Goal: Obtain resource: Obtain resource

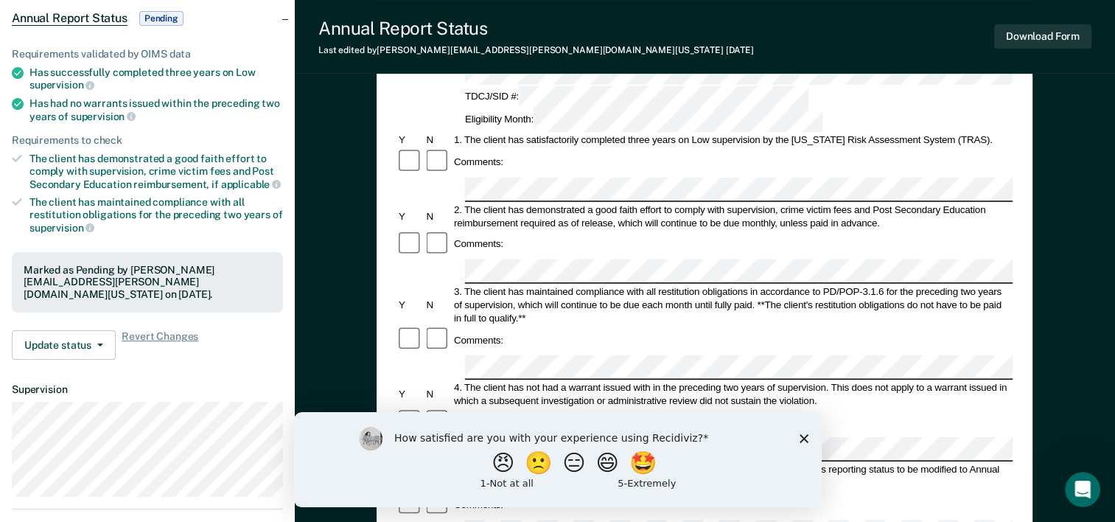
scroll to position [147, 0]
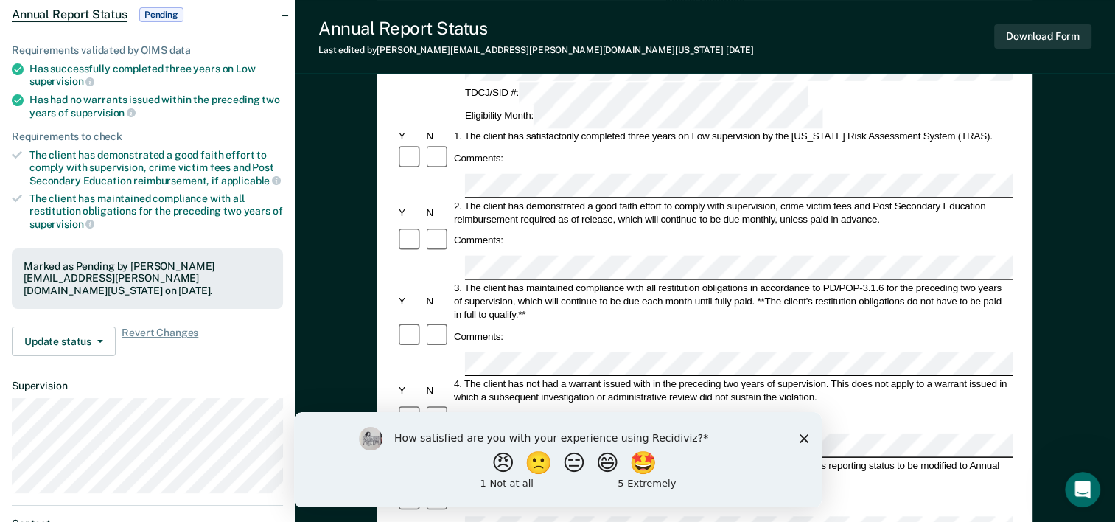
click at [799, 438] on icon "Close survey" at bounding box center [803, 437] width 9 height 9
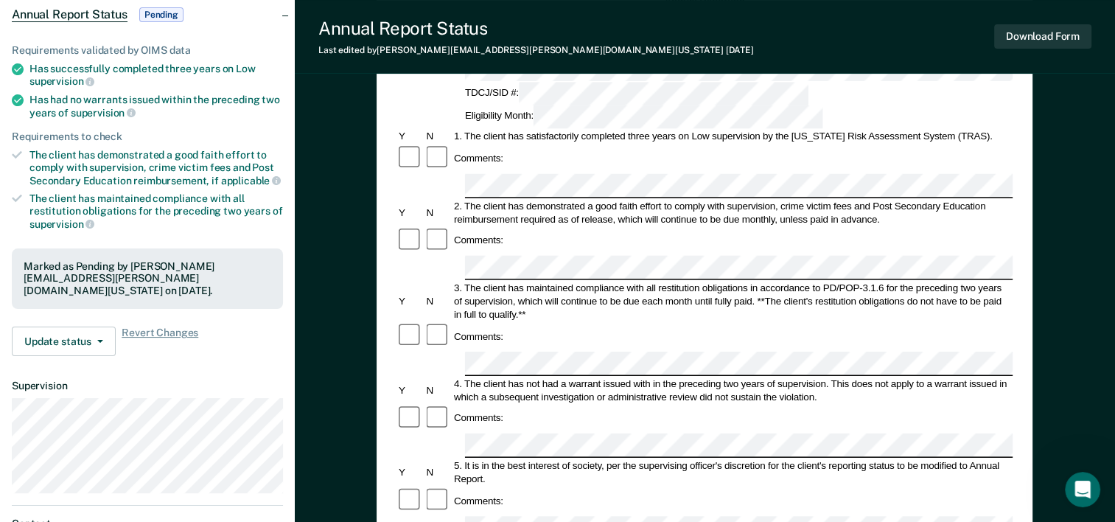
scroll to position [0, 0]
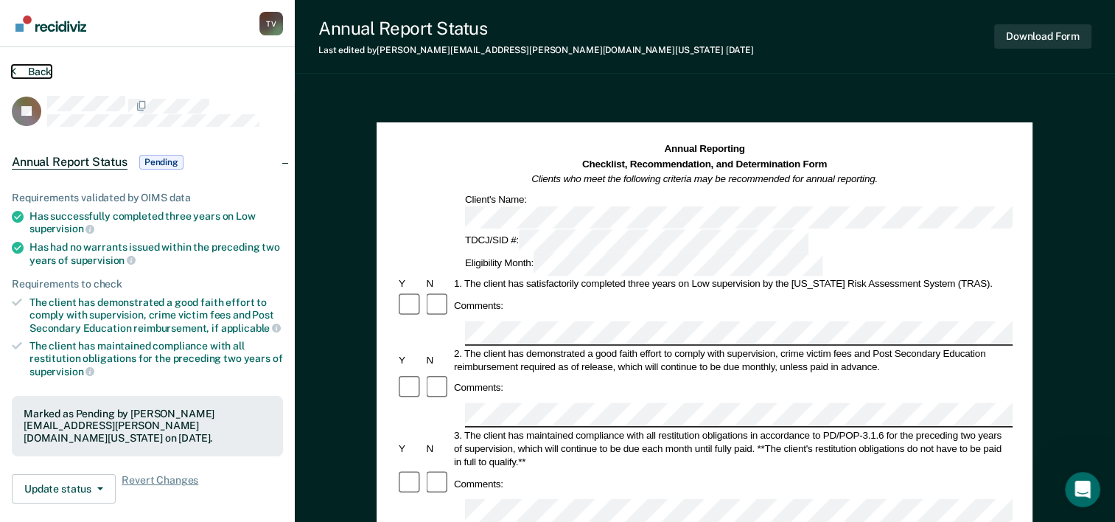
click at [31, 70] on button "Back" at bounding box center [32, 71] width 40 height 13
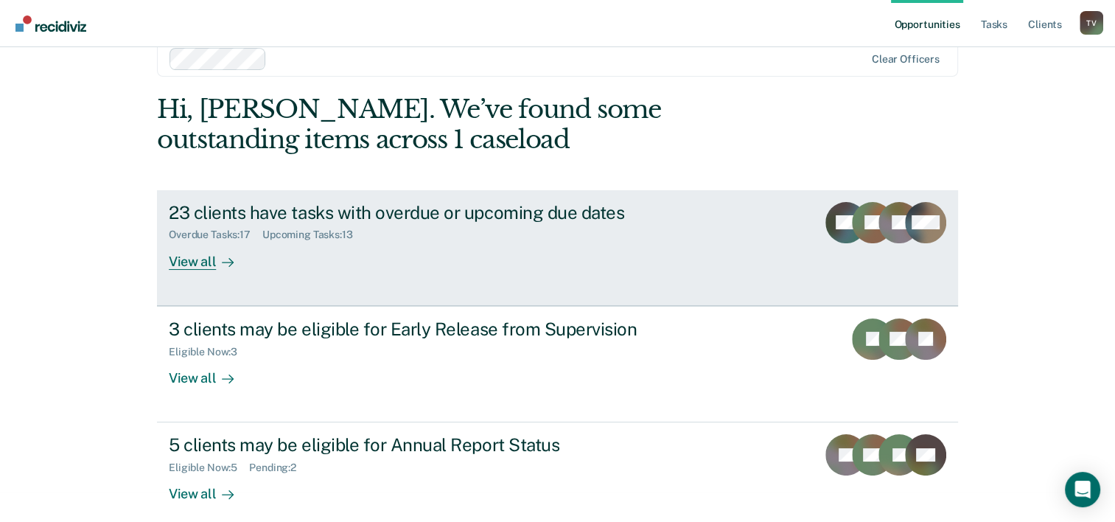
scroll to position [45, 0]
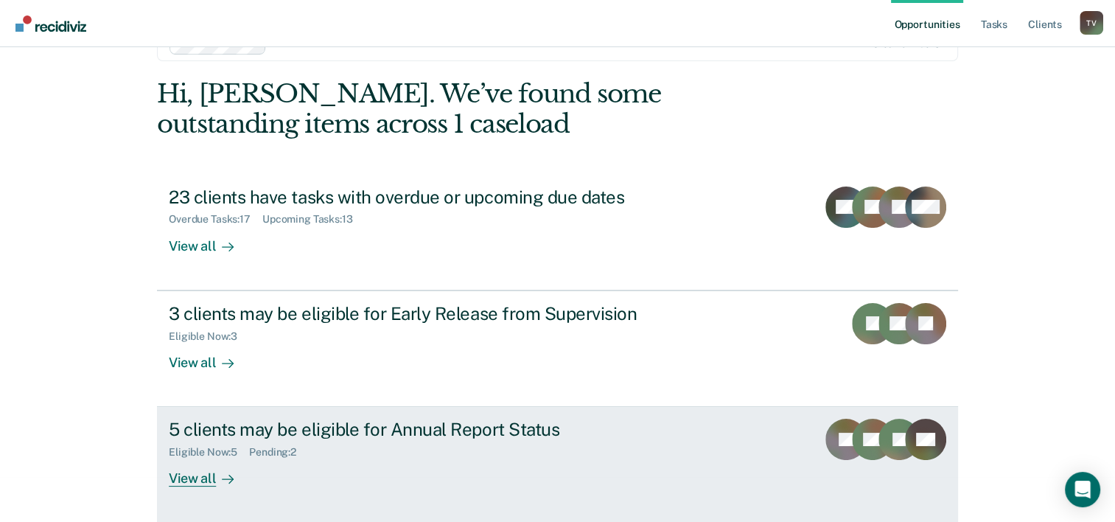
click at [196, 476] on div "View all" at bounding box center [210, 472] width 83 height 29
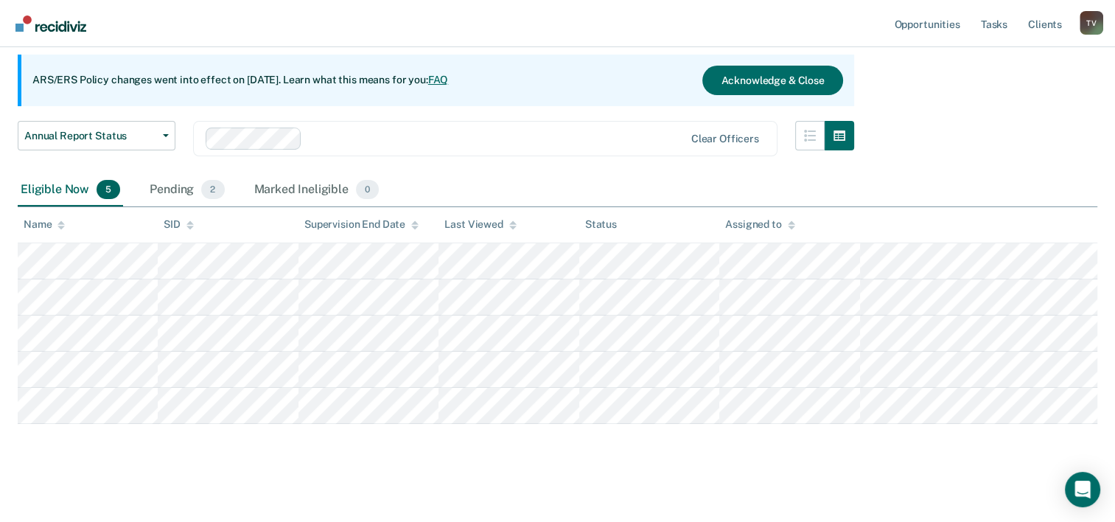
scroll to position [136, 0]
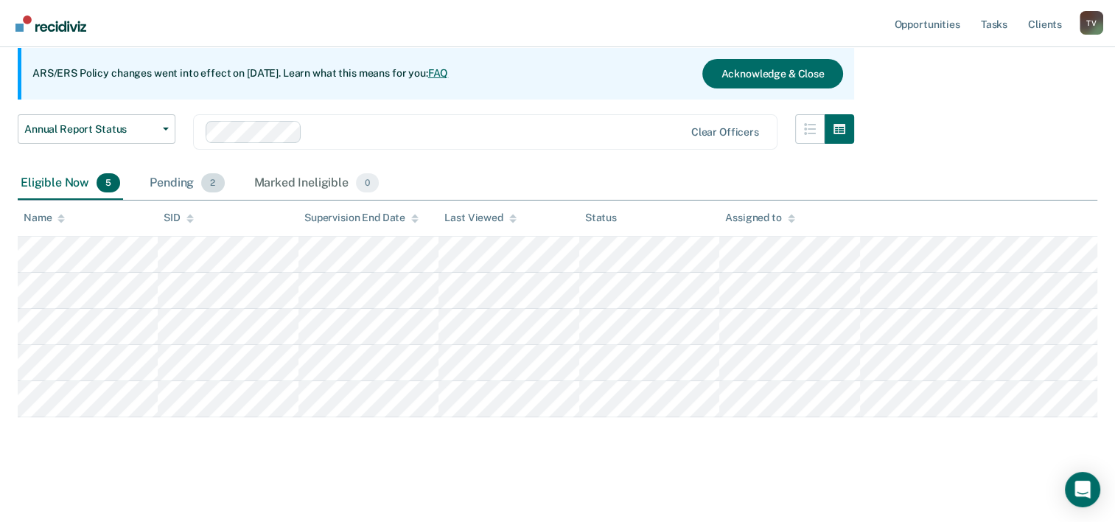
click at [170, 180] on div "Pending 2" at bounding box center [187, 183] width 80 height 32
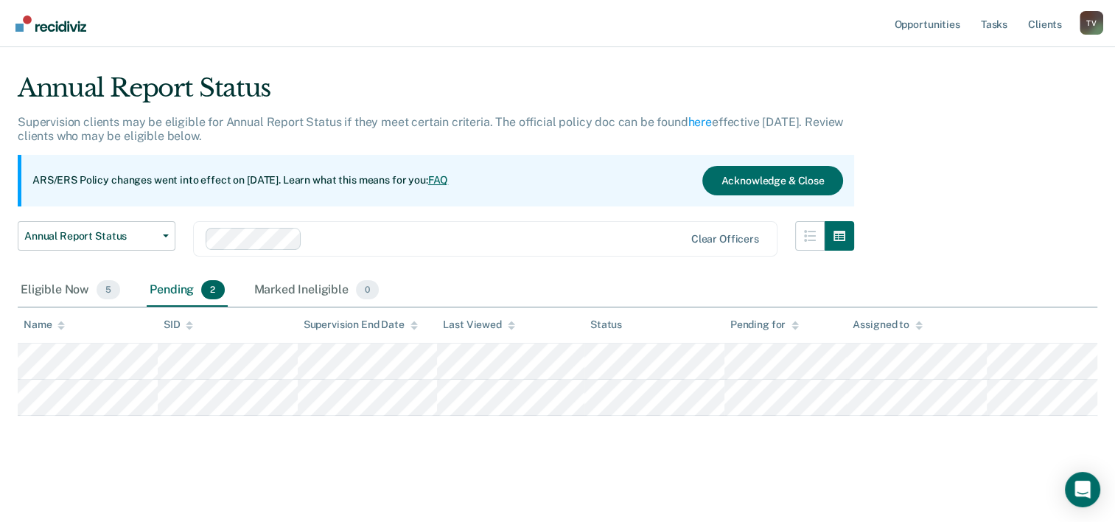
scroll to position [27, 0]
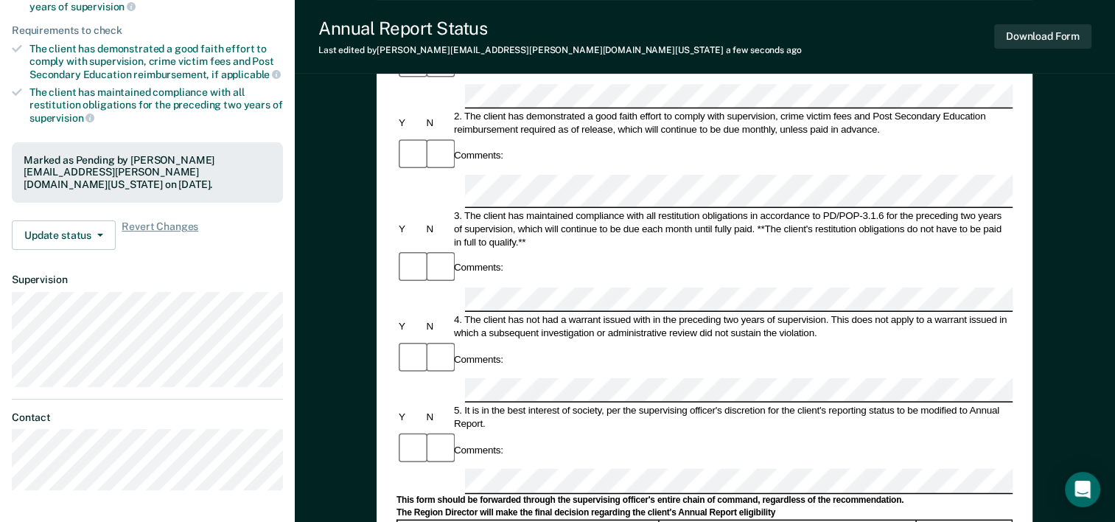
scroll to position [249, 0]
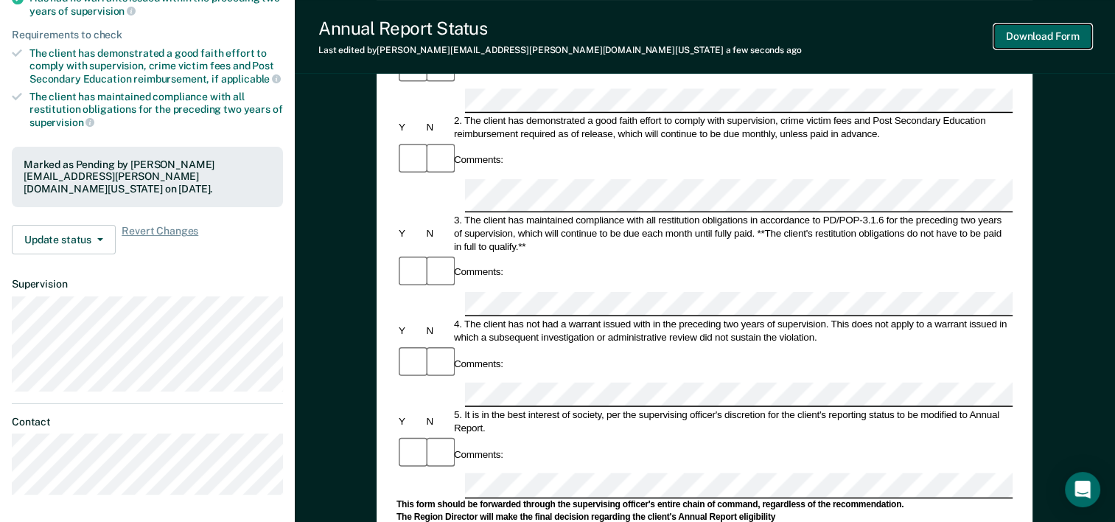
click at [1037, 38] on button "Download Form" at bounding box center [1042, 36] width 97 height 24
